Goal: Information Seeking & Learning: Learn about a topic

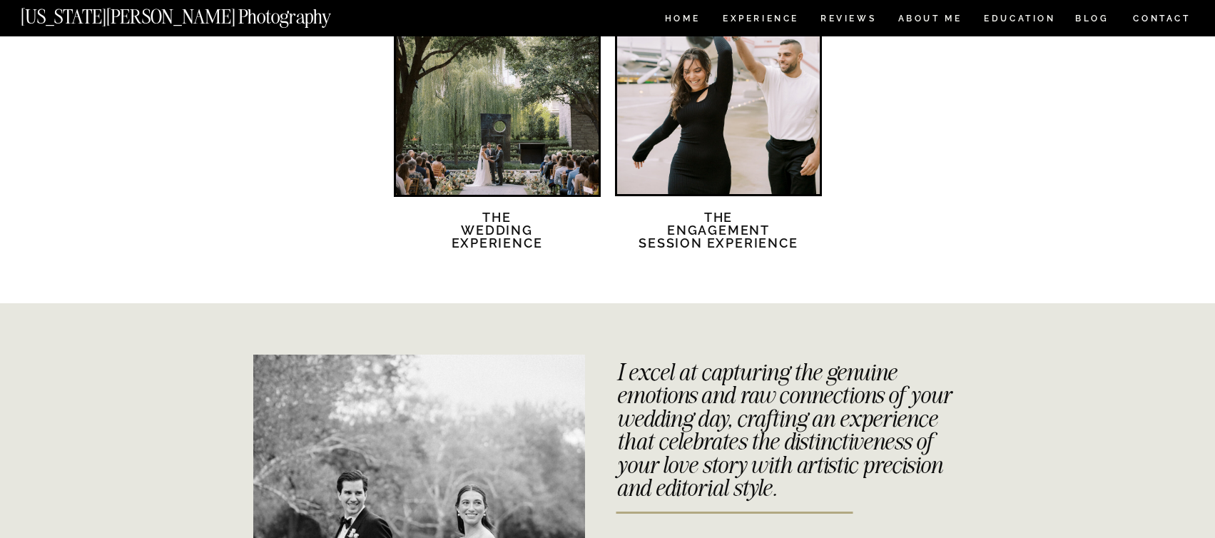
scroll to position [2604, 0]
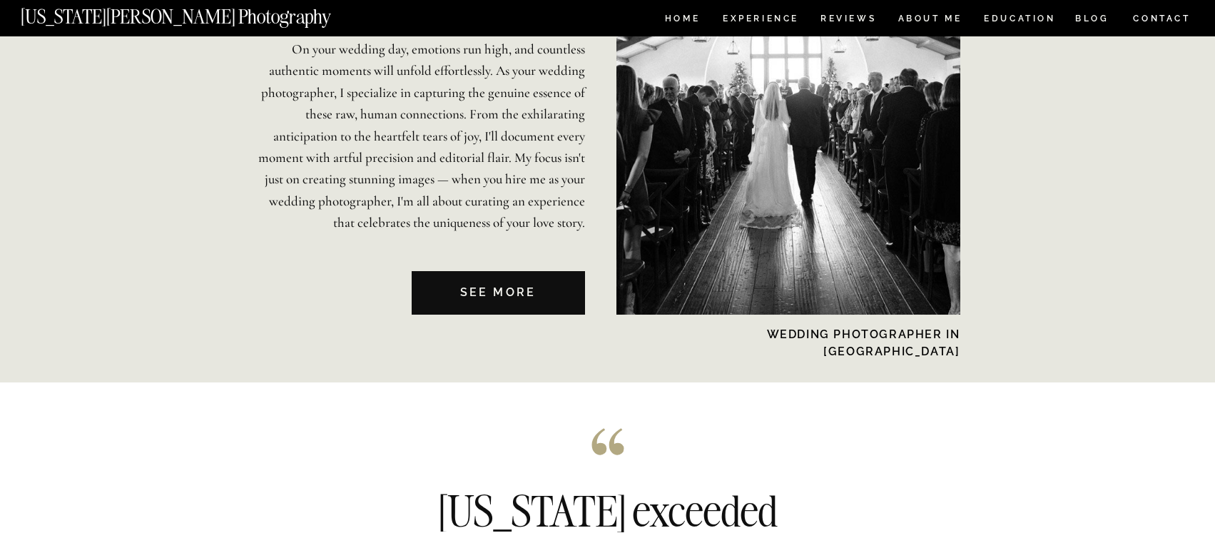
click at [520, 300] on nav "See MORE" at bounding box center [498, 293] width 173 height 44
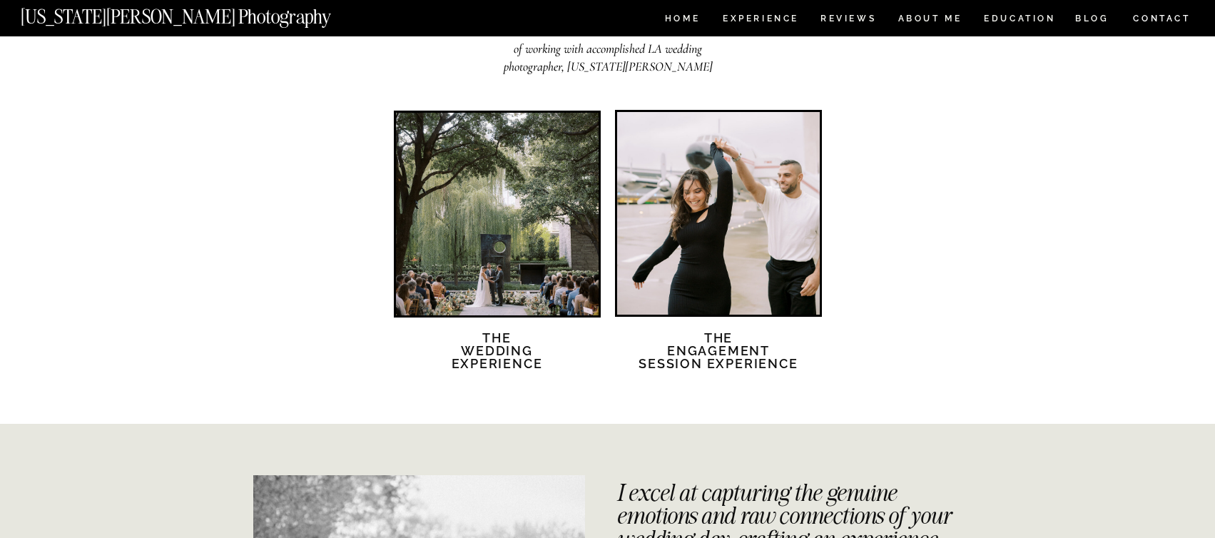
scroll to position [2432, 0]
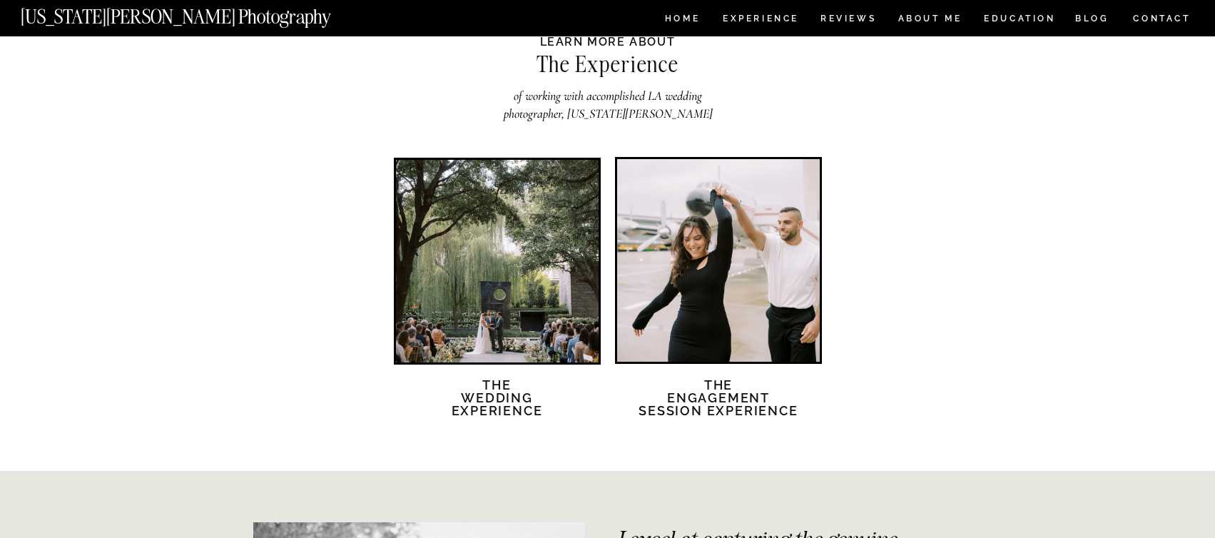
click at [502, 308] on div at bounding box center [497, 261] width 203 height 203
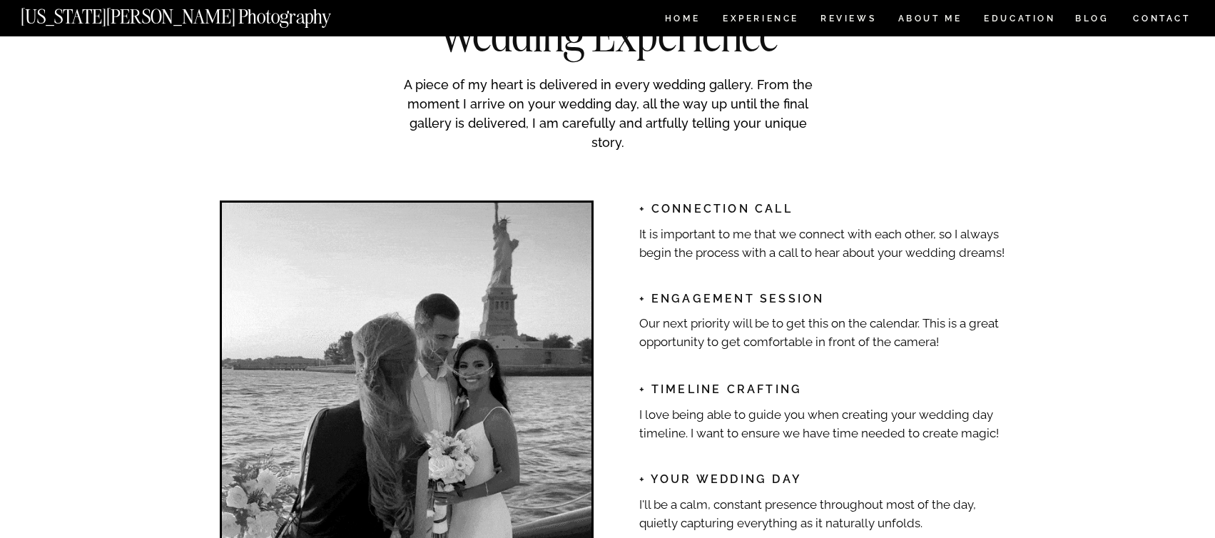
scroll to position [2051, 0]
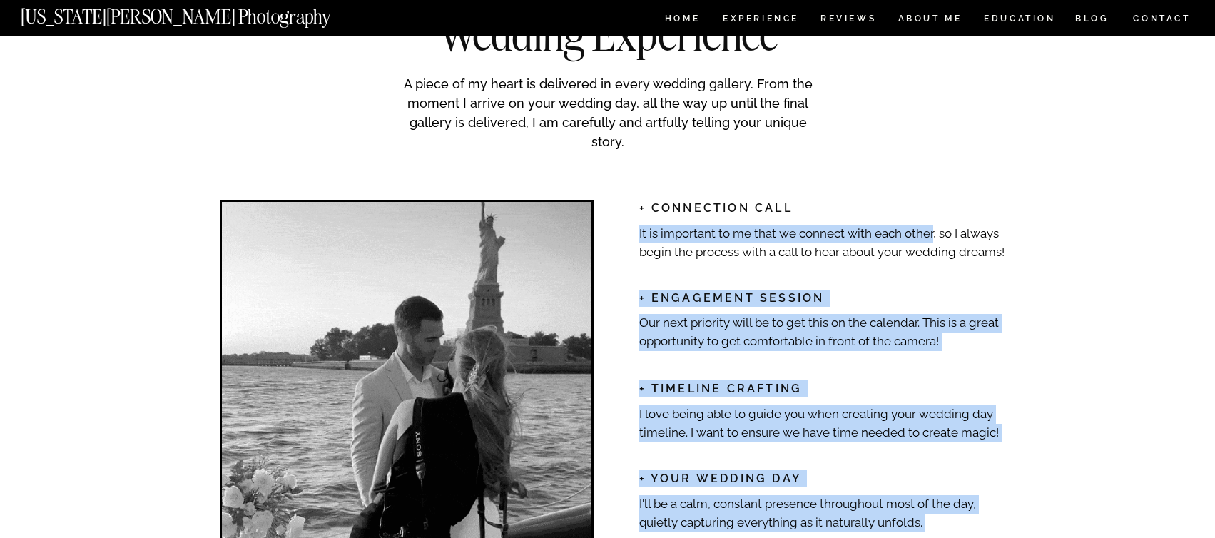
drag, startPoint x: 635, startPoint y: 203, endPoint x: 933, endPoint y: 236, distance: 299.4
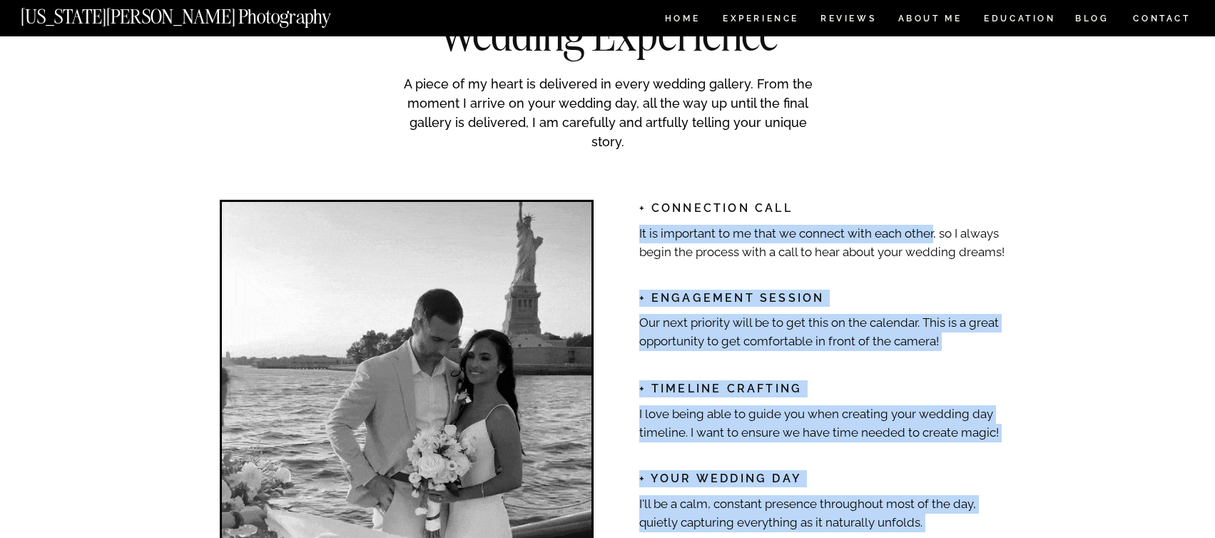
click at [933, 236] on p "It is important to me that we connect with each other, so I always begin the pr…" at bounding box center [824, 242] width 370 height 34
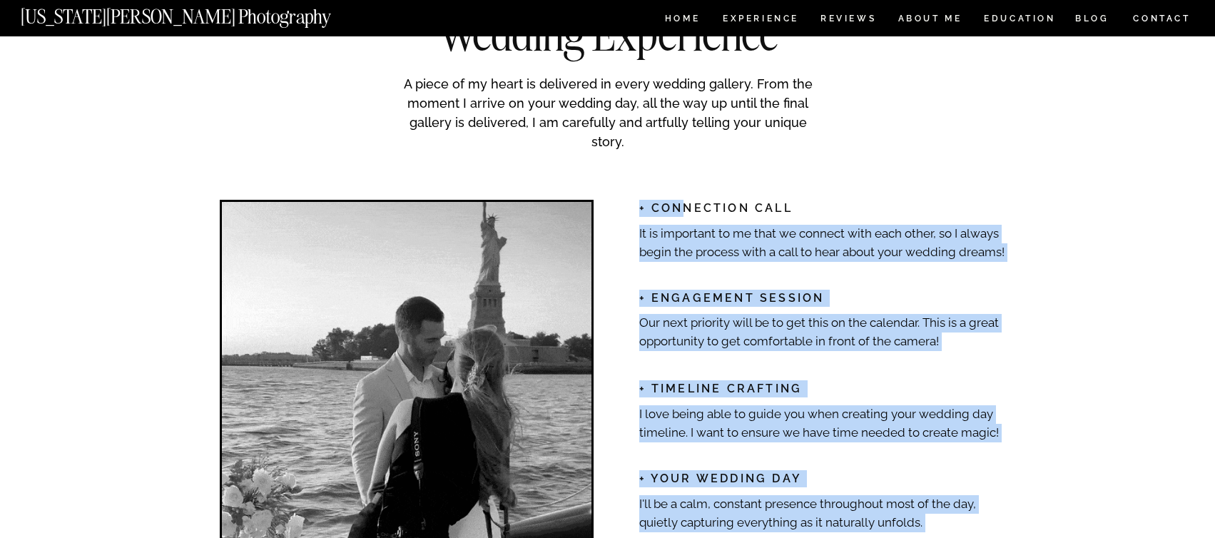
drag, startPoint x: 1012, startPoint y: 250, endPoint x: 684, endPoint y: 203, distance: 332.3
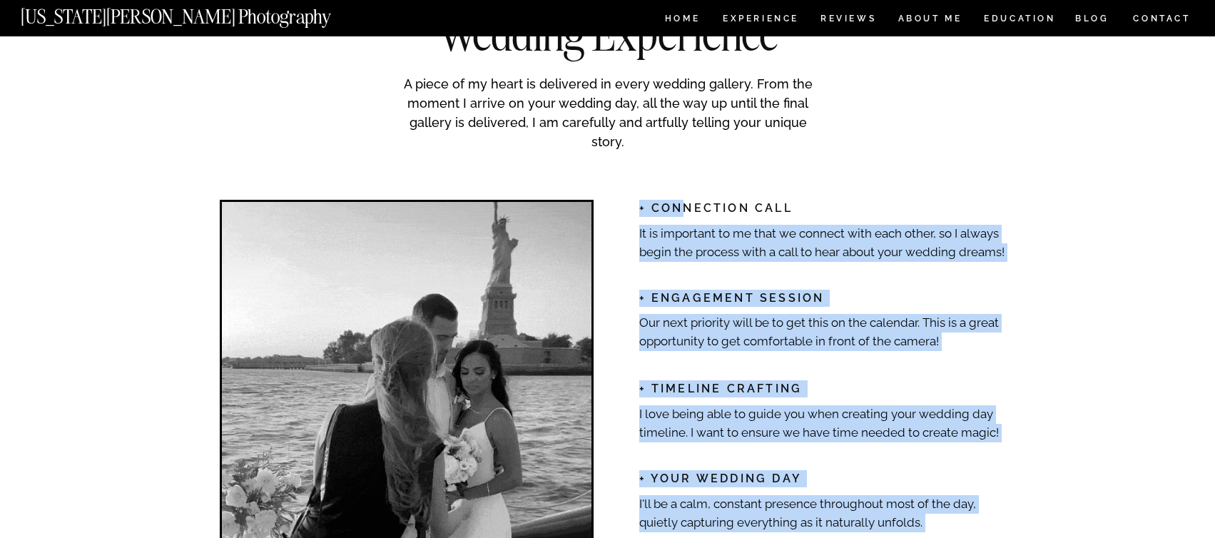
click at [684, 203] on h2 "+ Connection Call" at bounding box center [821, 207] width 365 height 15
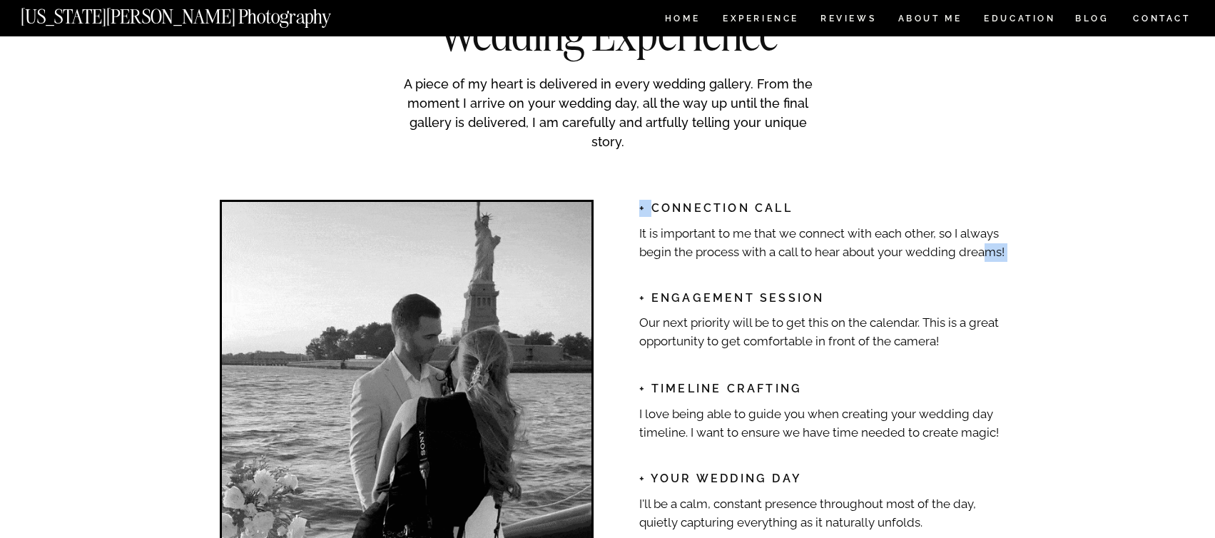
drag, startPoint x: 653, startPoint y: 208, endPoint x: 981, endPoint y: 242, distance: 329.9
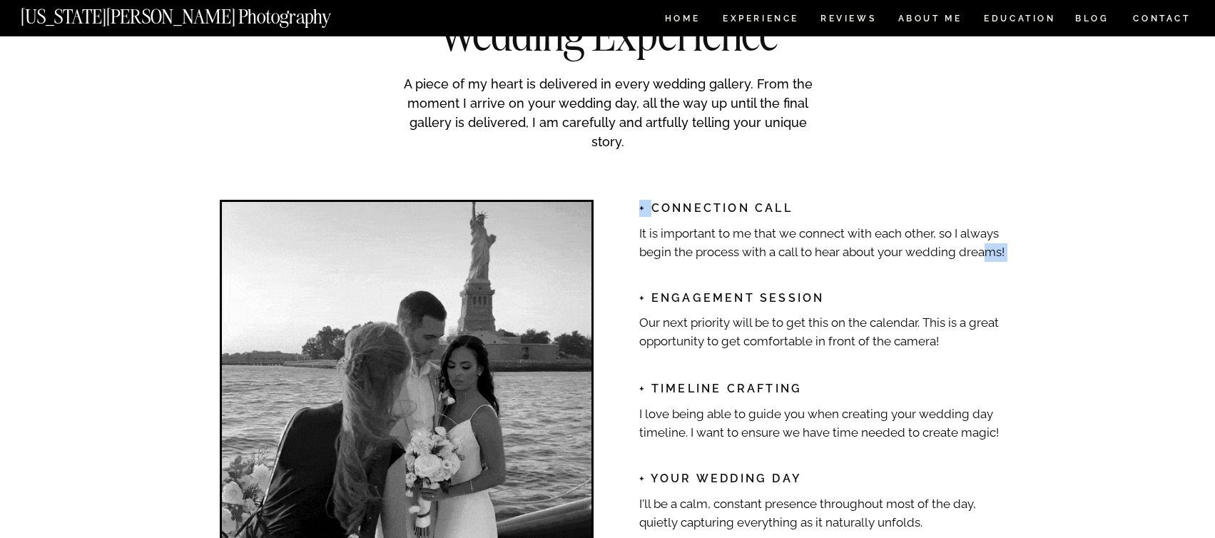
click at [981, 242] on div "Your full gallery will be delivered eight weeks following your event date. I en…" at bounding box center [608, 328] width 856 height 885
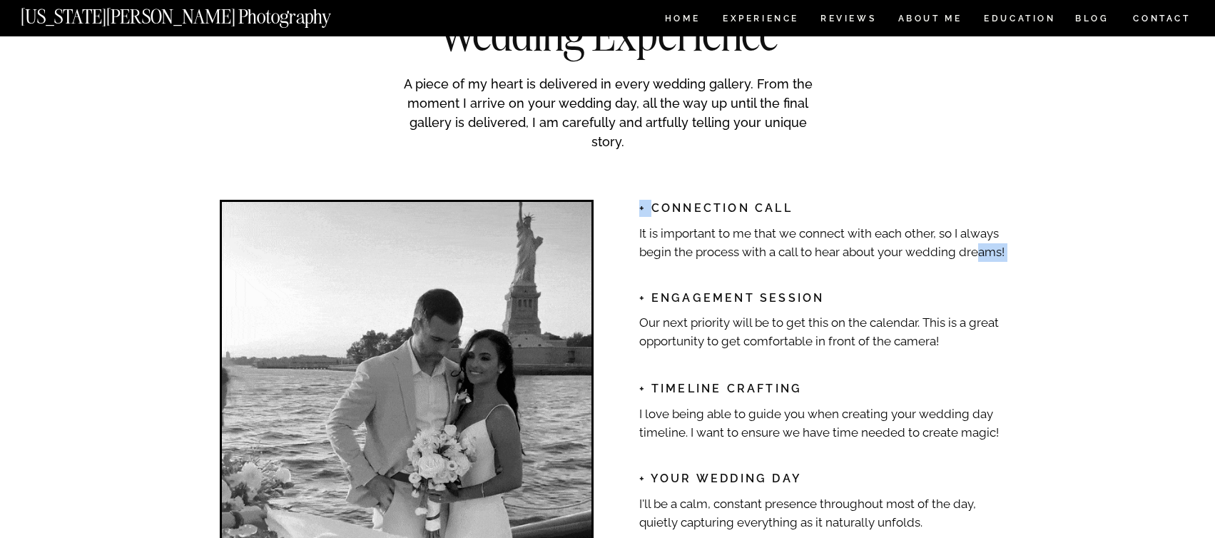
click at [981, 242] on p "It is important to me that we connect with each other, so I always begin the pr…" at bounding box center [824, 242] width 370 height 34
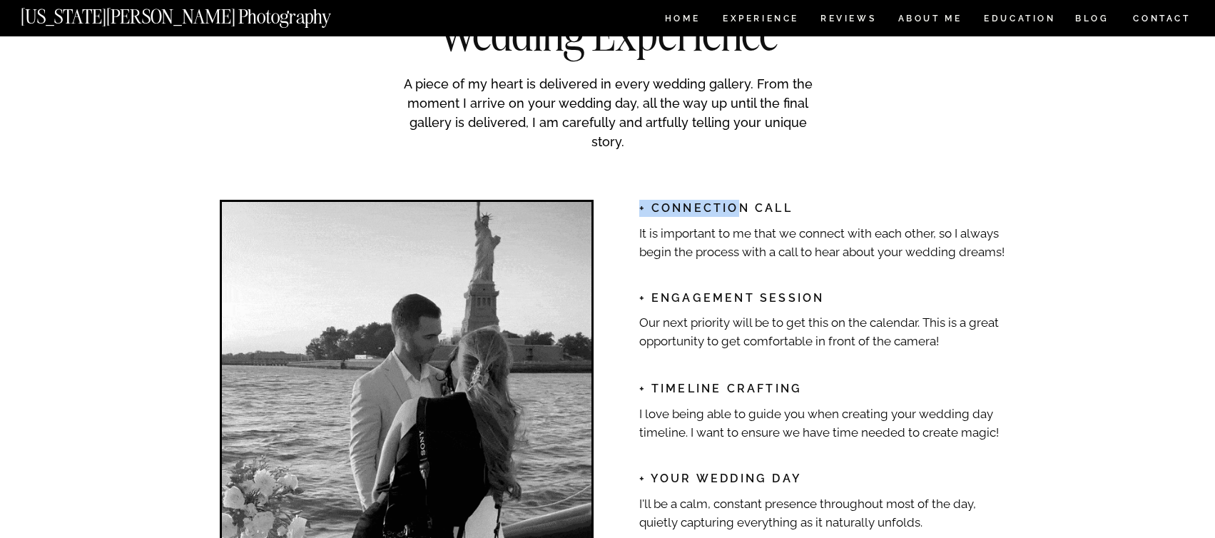
drag, startPoint x: 1005, startPoint y: 249, endPoint x: 737, endPoint y: 208, distance: 270.6
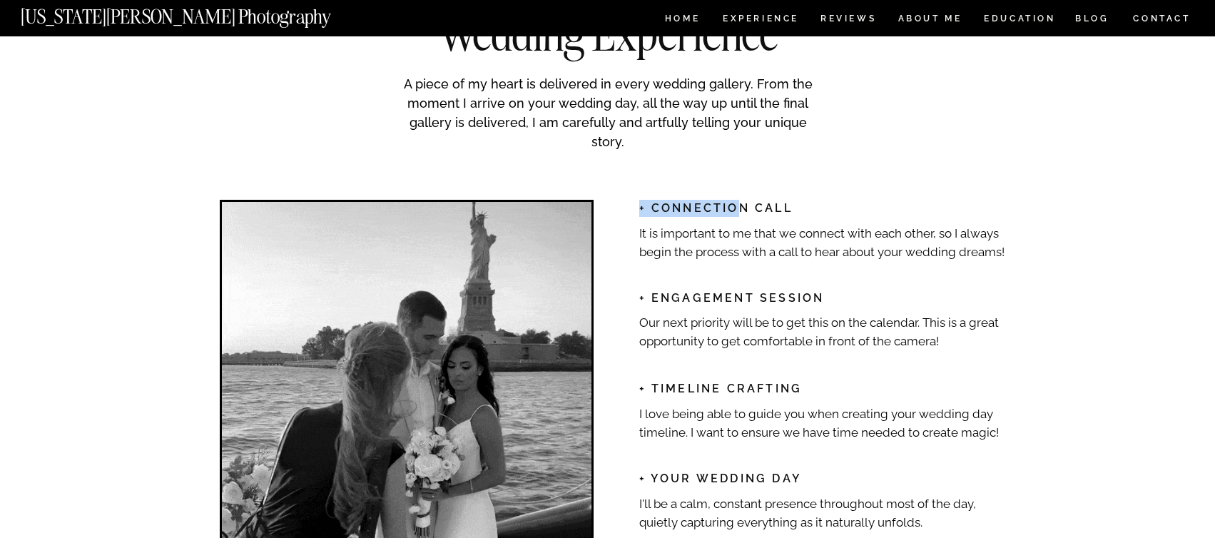
click at [737, 208] on div "Your full gallery will be delivered eight weeks following your event date. I en…" at bounding box center [608, 328] width 856 height 885
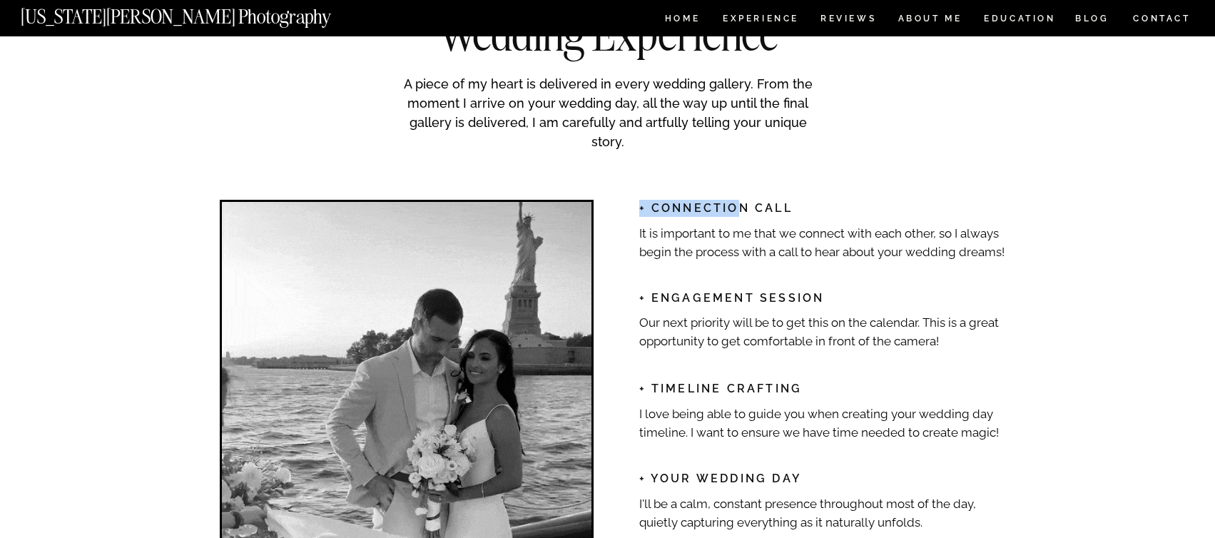
click at [737, 208] on h2 "+ Connection Call" at bounding box center [821, 207] width 365 height 15
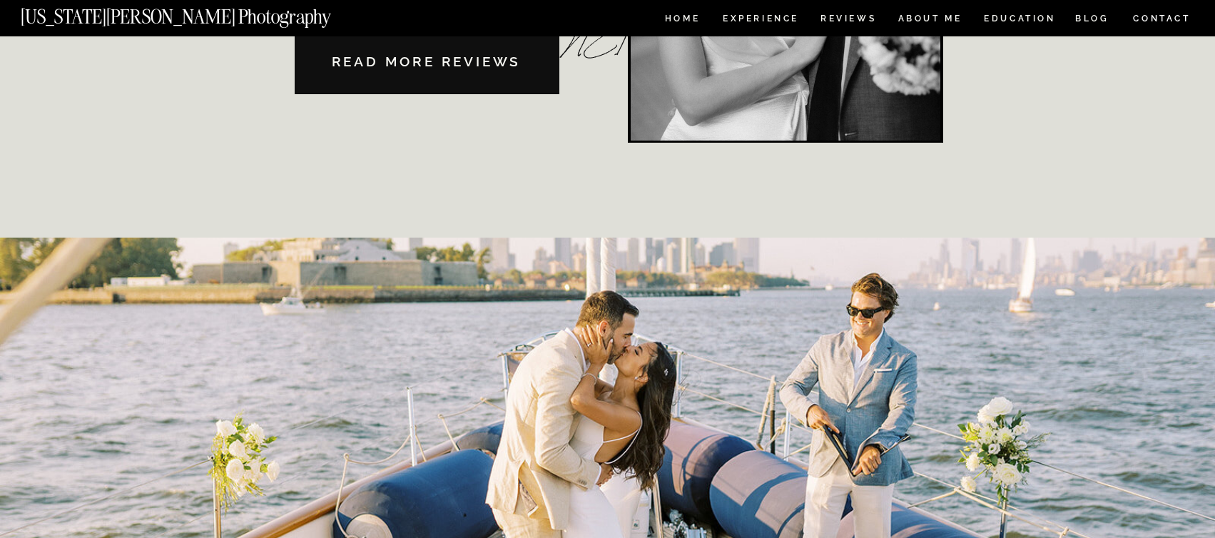
scroll to position [4294, 0]
